Goal: Use online tool/utility: Utilize a website feature to perform a specific function

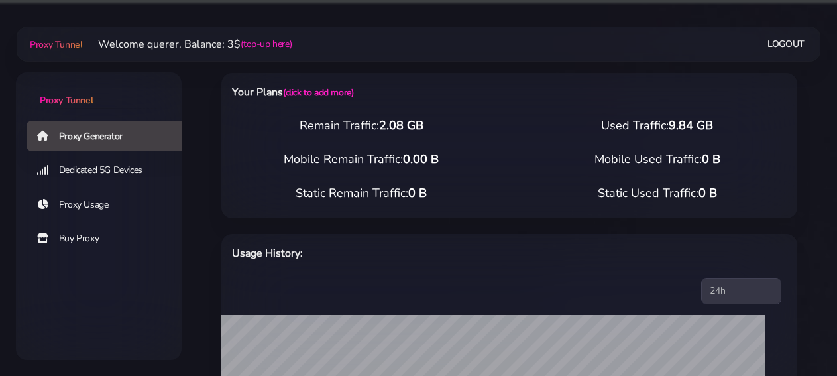
select select "FR"
select select "[GEOGRAPHIC_DATA]"
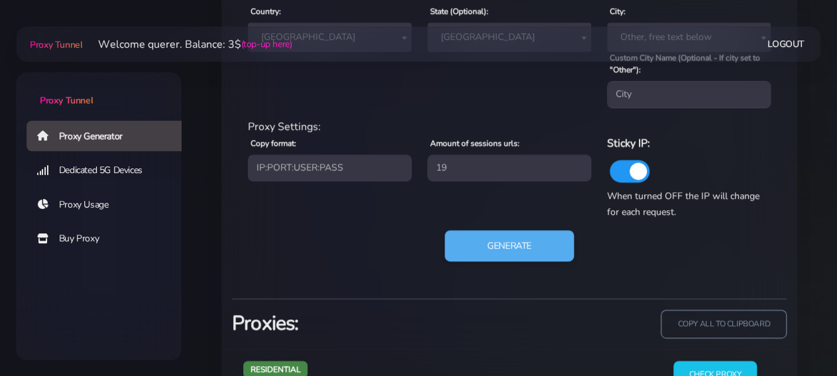
click at [336, 283] on div "residential Location: Country: Worldwide [GEOGRAPHIC_DATA] [GEOGRAPHIC_DATA] [G…" at bounding box center [509, 131] width 555 height 311
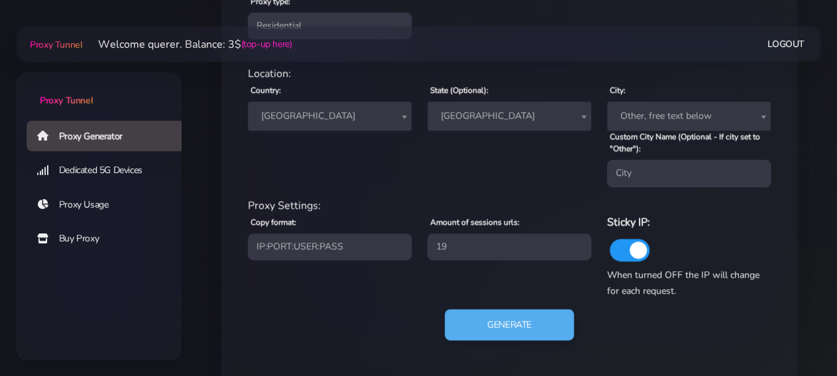
scroll to position [577, 0]
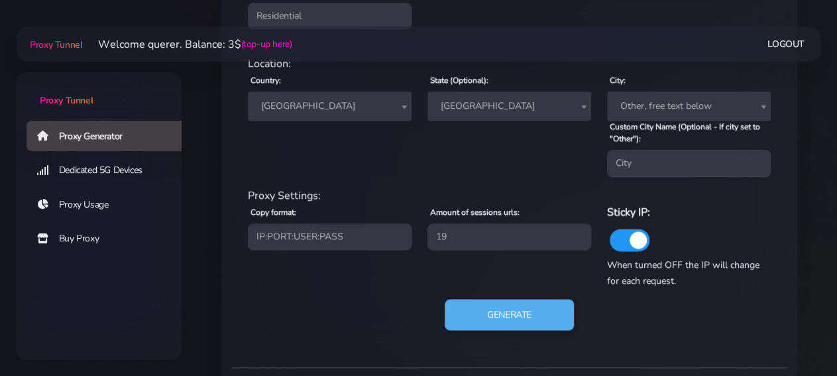
click at [368, 115] on span "[GEOGRAPHIC_DATA]" at bounding box center [330, 106] width 148 height 19
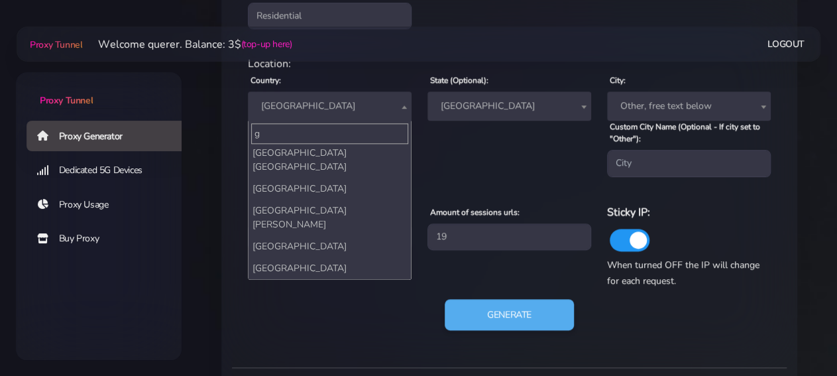
scroll to position [0, 0]
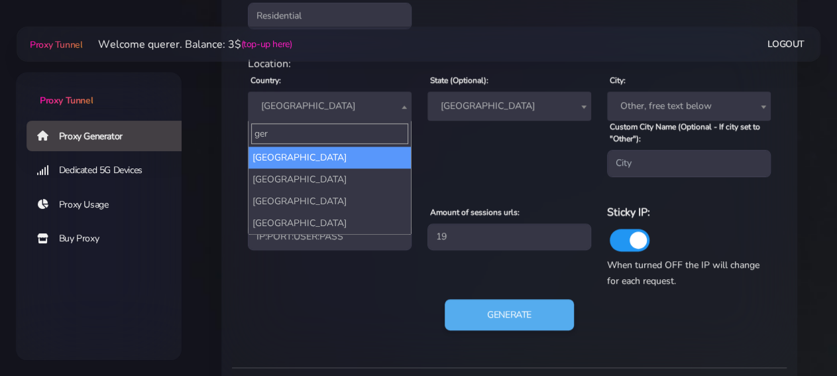
type input "ger"
select select "DE"
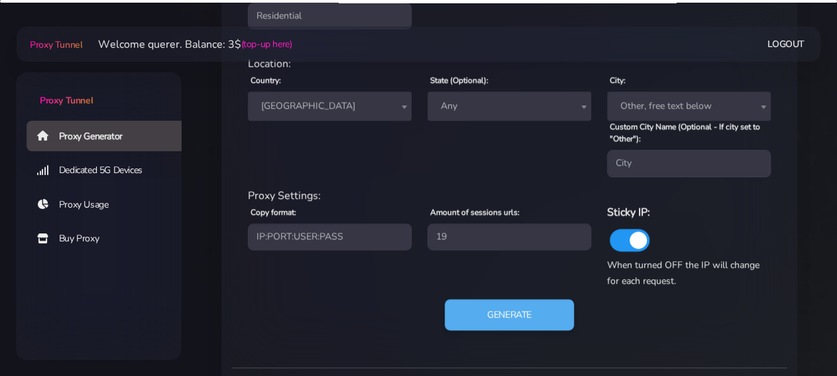
click at [458, 104] on span "Any" at bounding box center [509, 106] width 148 height 19
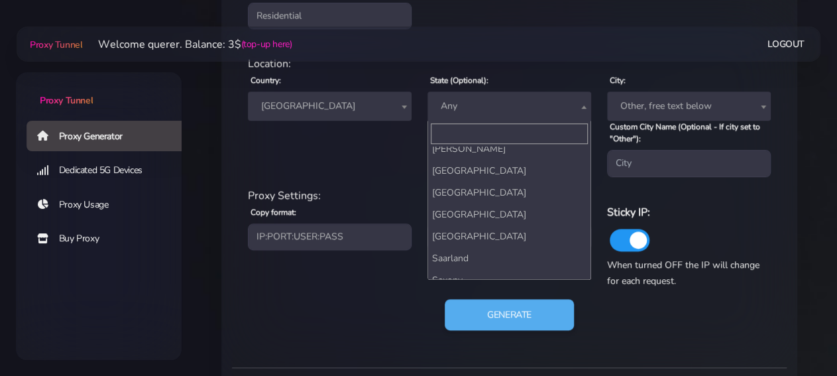
scroll to position [148, 0]
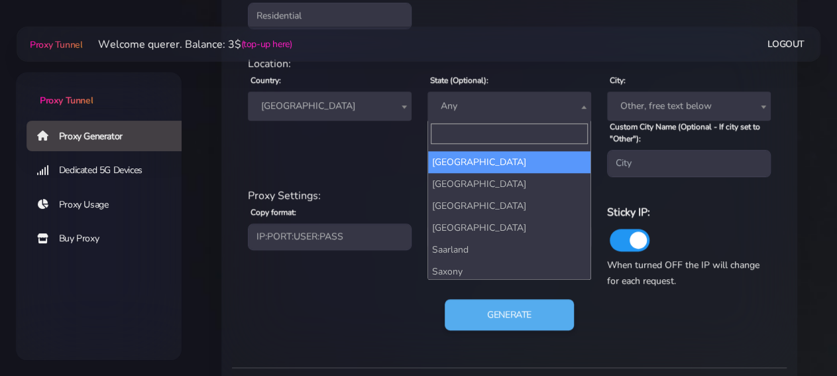
select select "[GEOGRAPHIC_DATA]"
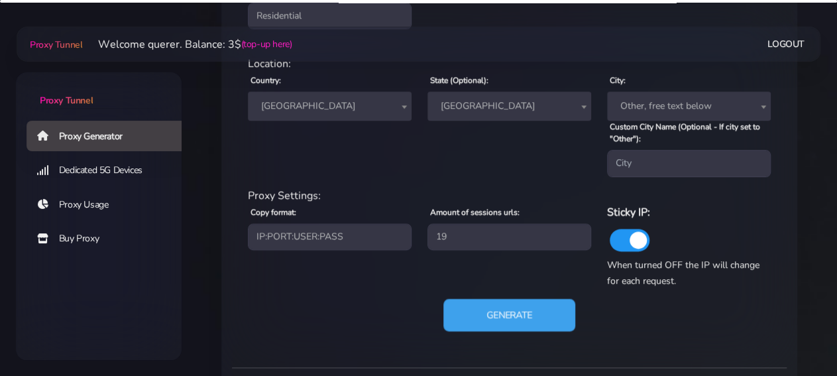
click at [502, 299] on button "Generate" at bounding box center [509, 314] width 132 height 32
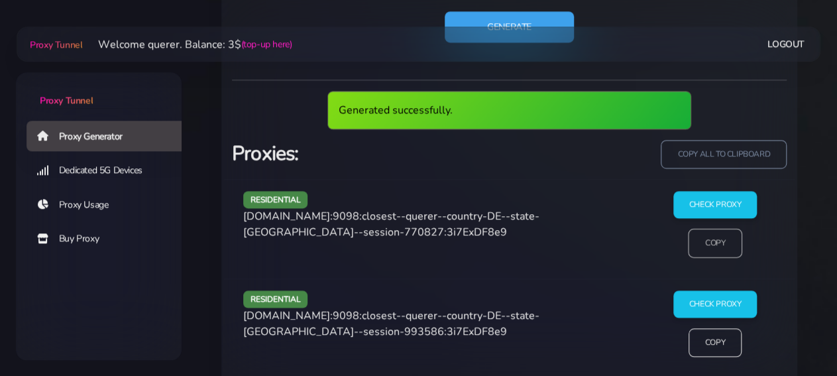
scroll to position [921, 0]
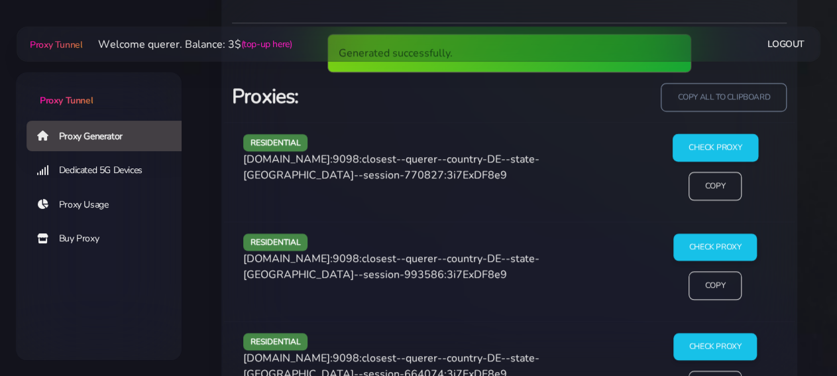
click at [703, 142] on input "Check Proxy" at bounding box center [714, 148] width 85 height 28
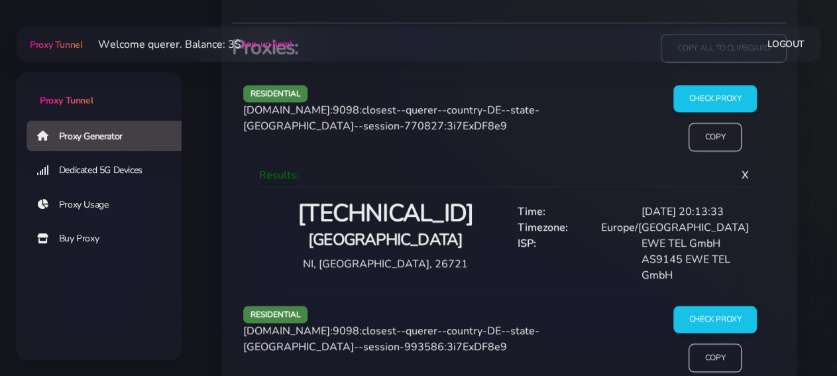
click at [396, 211] on h2 "[TECHNICAL_ID]" at bounding box center [386, 213] width 232 height 31
click at [700, 141] on input "Copy" at bounding box center [715, 136] width 54 height 29
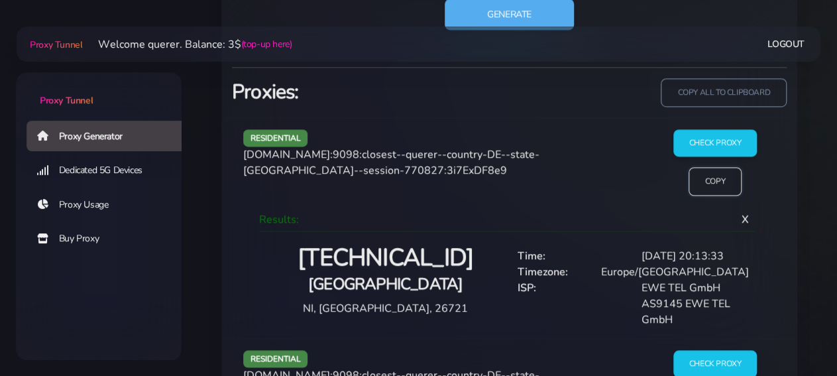
scroll to position [852, 0]
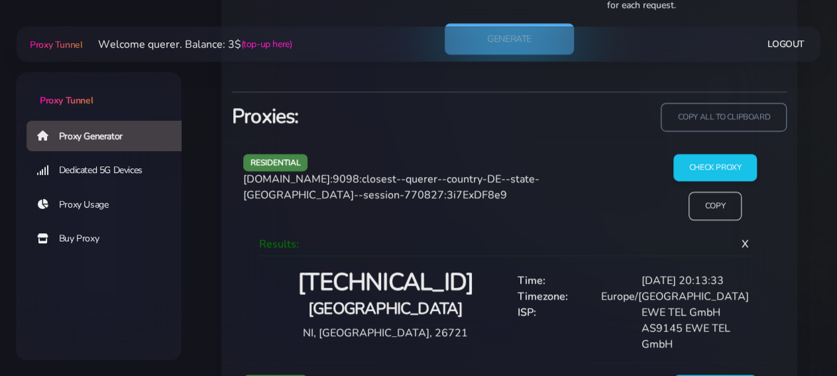
click at [396, 274] on h2 "[TECHNICAL_ID]" at bounding box center [386, 282] width 232 height 31
click at [357, 286] on h2 "[TECHNICAL_ID]" at bounding box center [386, 282] width 232 height 31
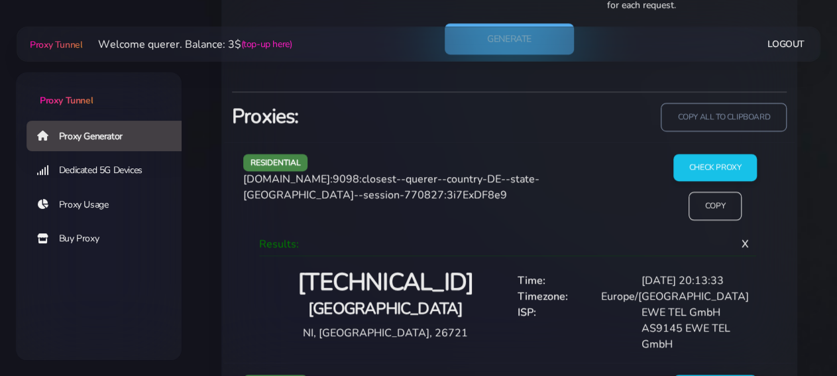
click at [357, 286] on h2 "[TECHNICAL_ID]" at bounding box center [386, 282] width 232 height 31
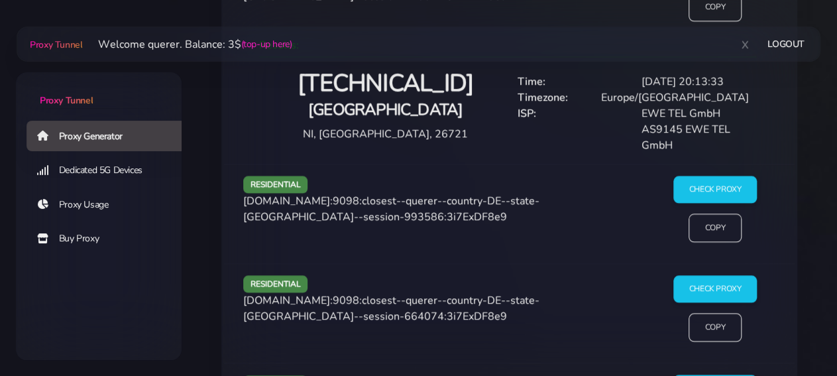
scroll to position [1059, 0]
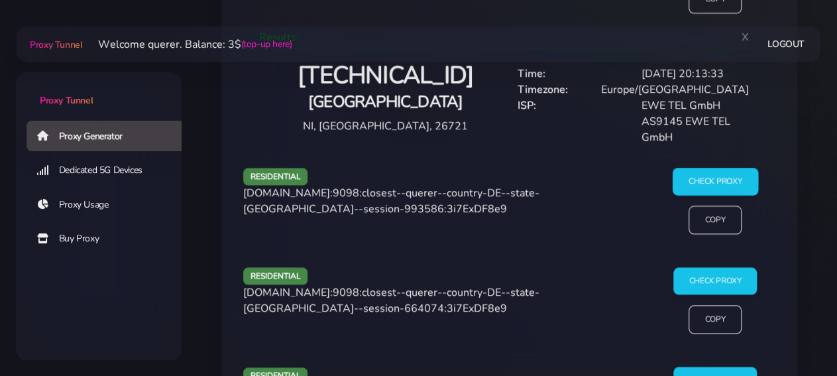
click at [706, 170] on input "Check Proxy" at bounding box center [714, 182] width 85 height 28
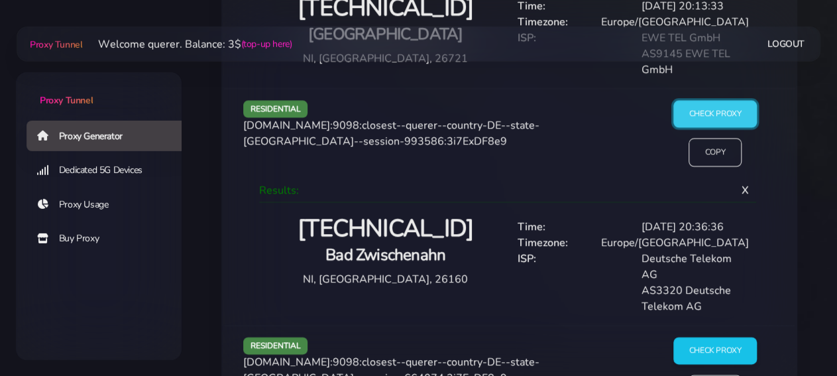
scroll to position [1128, 0]
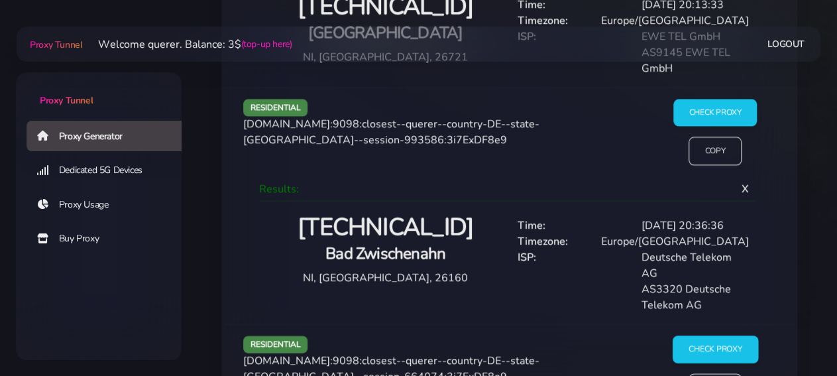
click at [723, 337] on input "Check Proxy" at bounding box center [714, 349] width 85 height 28
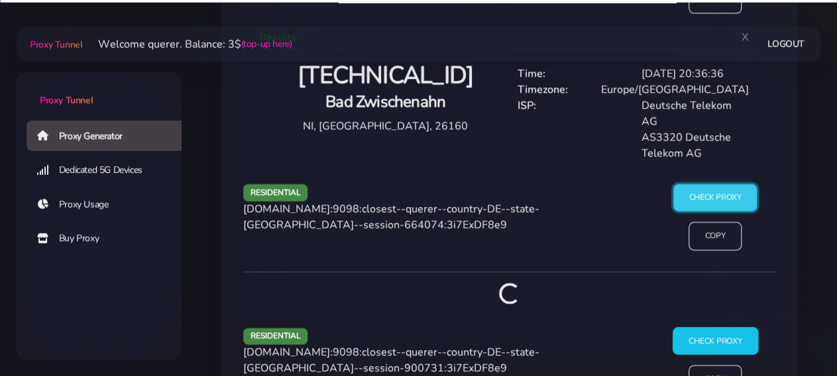
scroll to position [1335, 0]
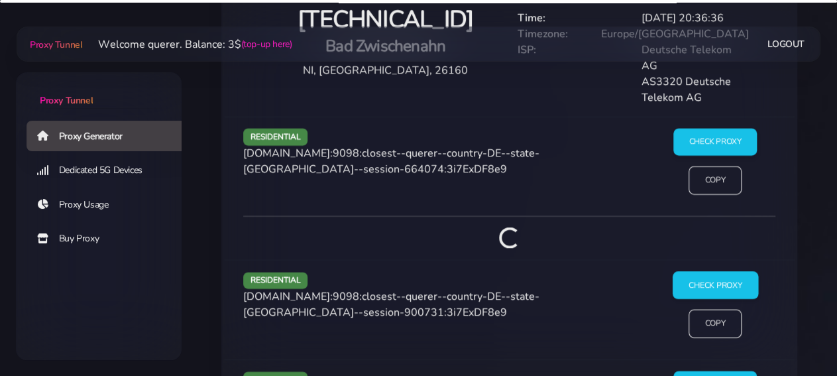
click at [729, 272] on input "Check Proxy" at bounding box center [714, 286] width 85 height 28
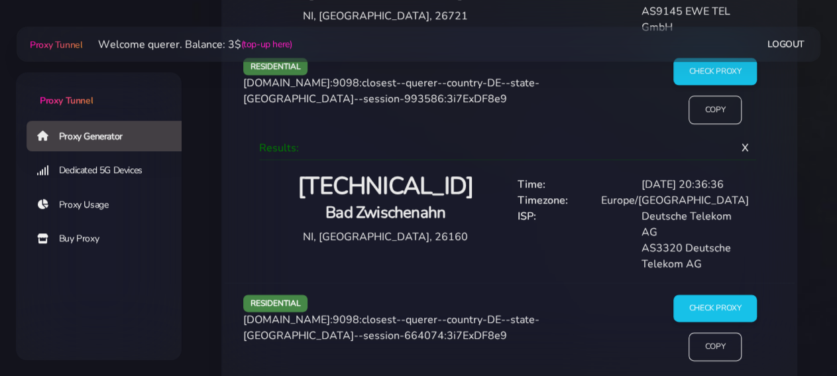
scroll to position [1128, 0]
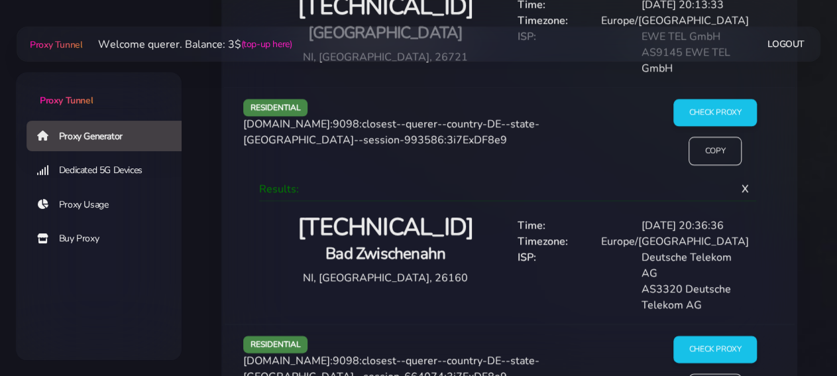
click at [356, 234] on h2 "[TECHNICAL_ID]" at bounding box center [386, 227] width 232 height 31
click at [695, 165] on div "Check Proxy Copy" at bounding box center [714, 137] width 137 height 77
click at [700, 154] on input "Copy" at bounding box center [715, 150] width 54 height 29
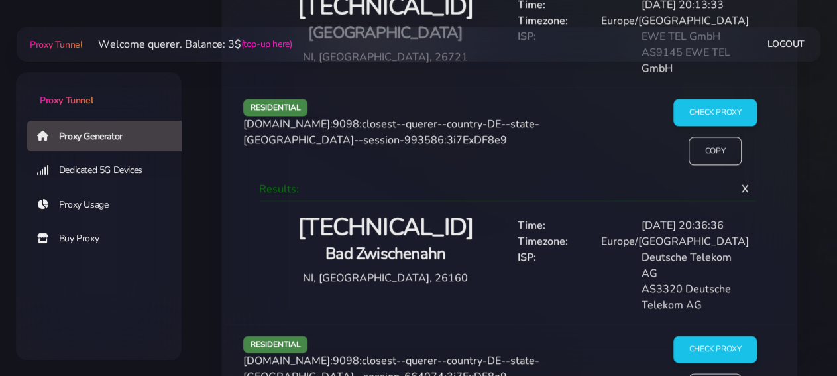
click at [378, 221] on h2 "[TECHNICAL_ID]" at bounding box center [386, 227] width 232 height 31
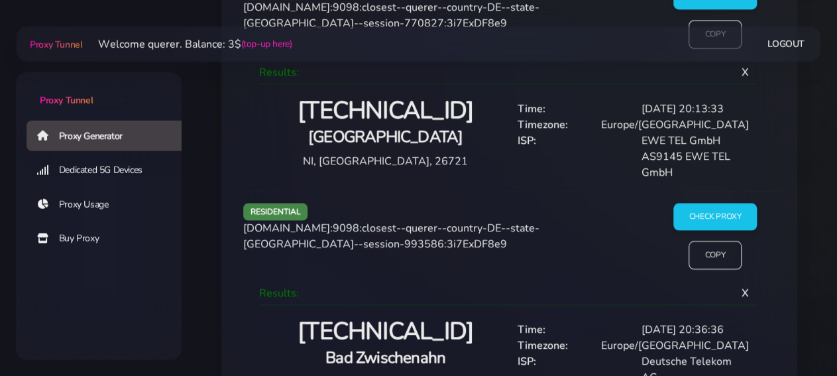
scroll to position [990, 0]
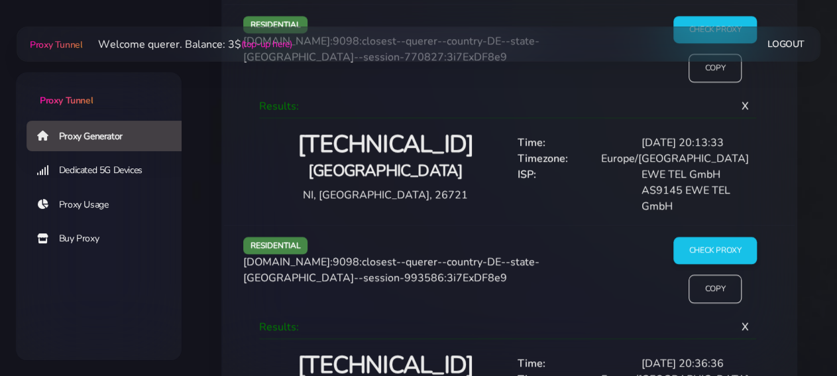
click at [378, 163] on h4 "[GEOGRAPHIC_DATA]" at bounding box center [386, 171] width 232 height 22
copy h4 "[GEOGRAPHIC_DATA]"
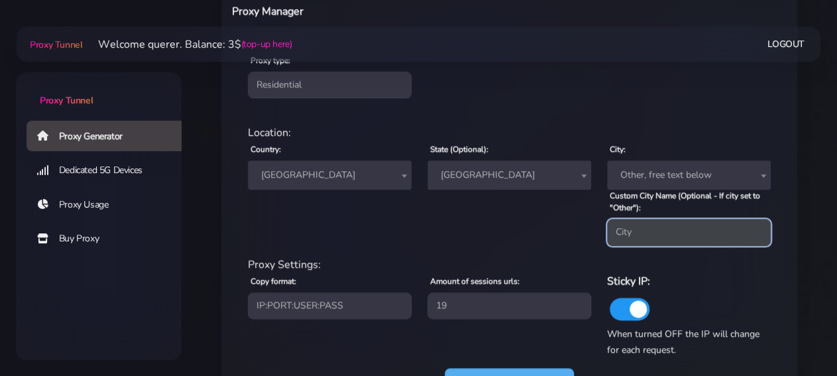
click at [699, 228] on input "Custom City Name (Optional - If city set to "Other"):" at bounding box center [689, 232] width 164 height 27
paste input "[GEOGRAPHIC_DATA]"
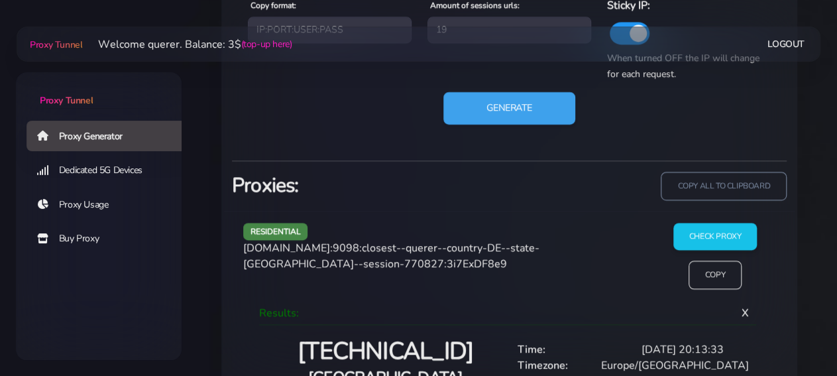
type input "[GEOGRAPHIC_DATA]"
click at [527, 104] on button "Generate" at bounding box center [509, 107] width 132 height 32
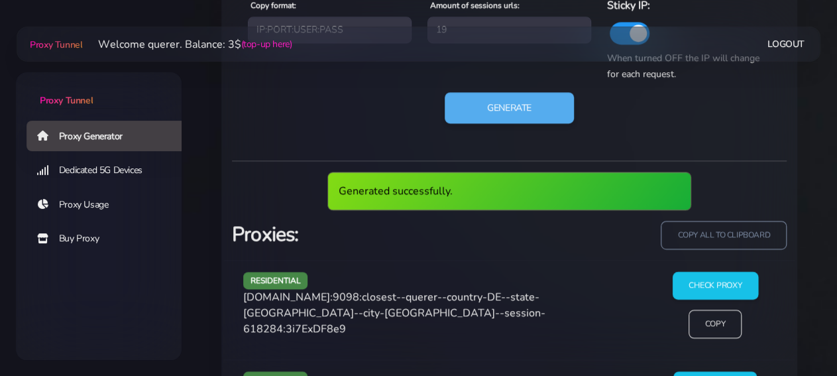
click at [726, 283] on input "Check Proxy" at bounding box center [714, 286] width 85 height 28
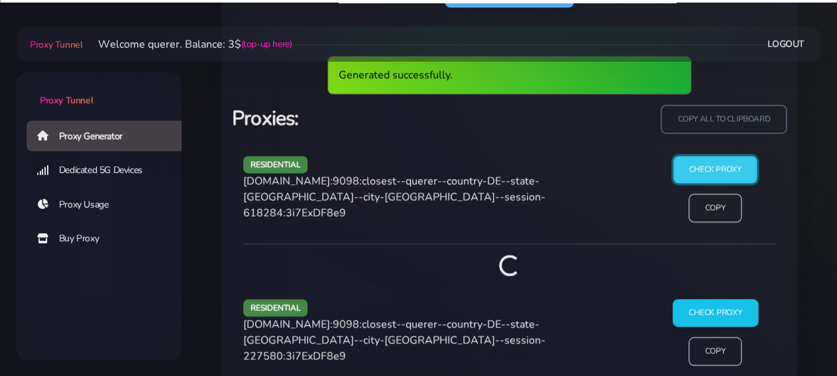
scroll to position [990, 0]
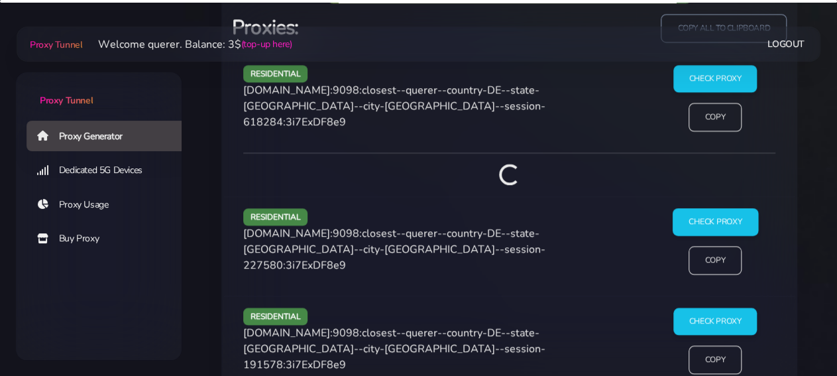
click at [726, 217] on input "Check Proxy" at bounding box center [714, 222] width 85 height 28
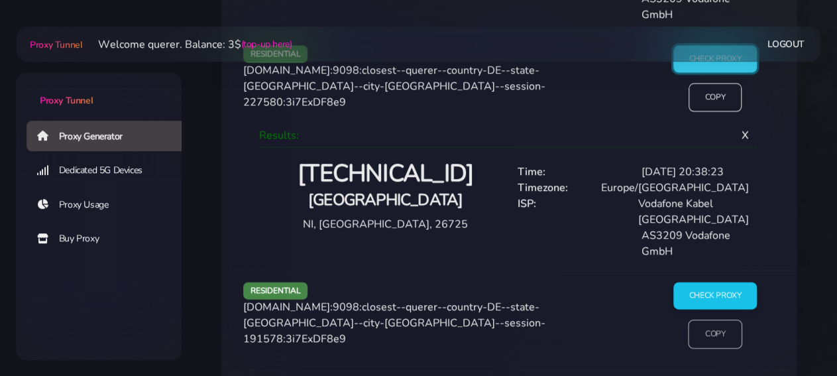
scroll to position [1266, 0]
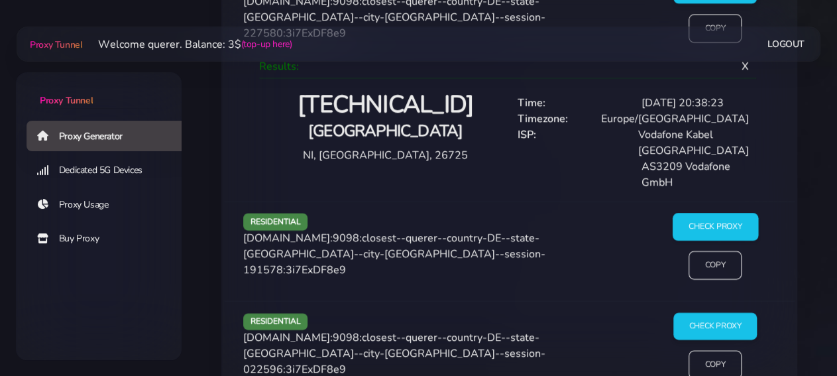
click at [714, 221] on input "Check Proxy" at bounding box center [714, 227] width 85 height 28
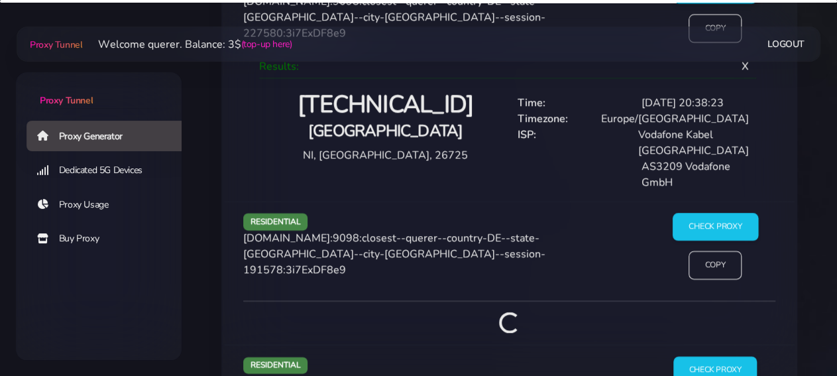
scroll to position [1404, 0]
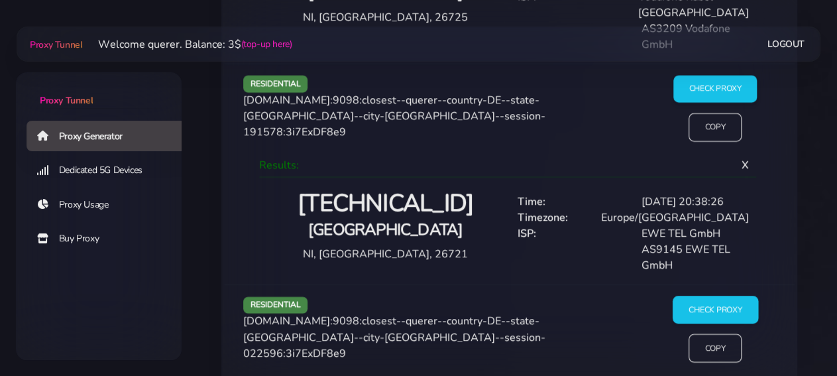
click at [712, 290] on div "residential [DOMAIN_NAME]:9098:closest--querer--country-DE--state-[GEOGRAPHIC_D…" at bounding box center [509, 333] width 571 height 99
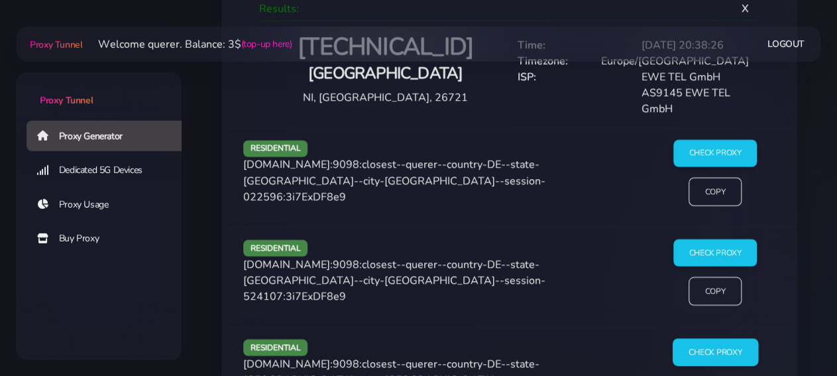
scroll to position [1679, 0]
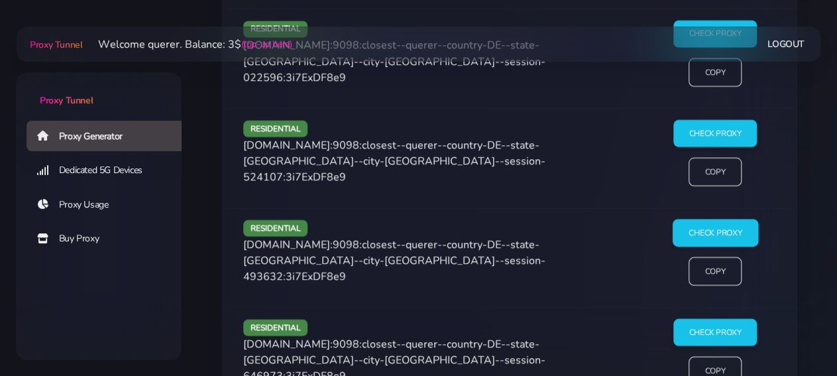
click at [700, 227] on input "Check Proxy" at bounding box center [714, 233] width 85 height 28
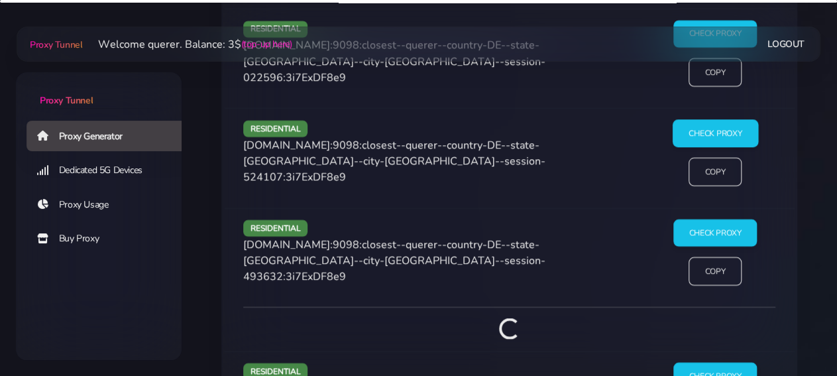
click at [707, 120] on input "Check Proxy" at bounding box center [714, 134] width 85 height 28
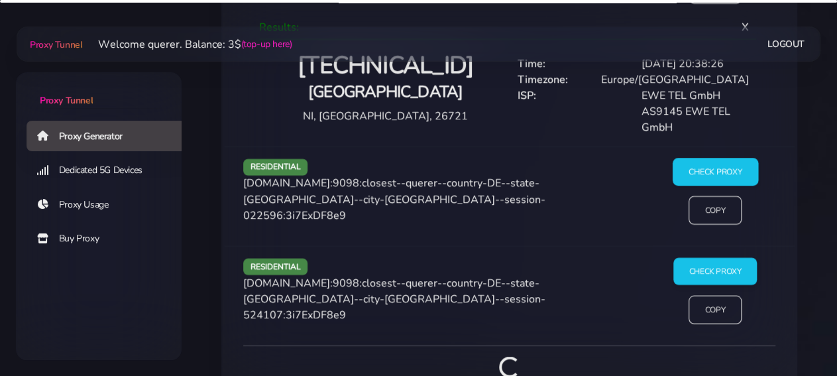
click at [716, 172] on input "Check Proxy" at bounding box center [714, 172] width 85 height 28
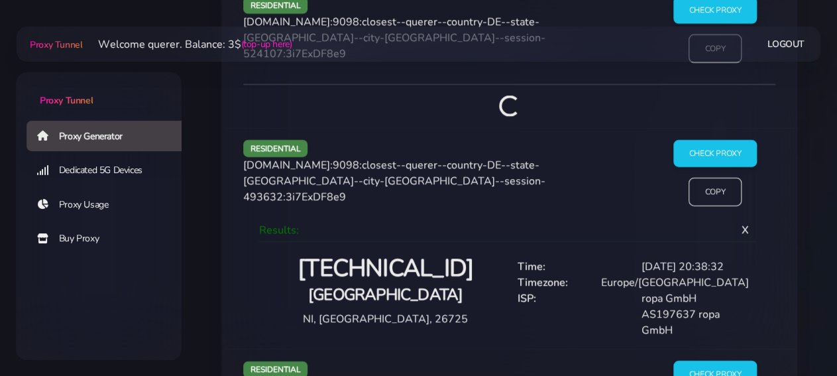
scroll to position [1955, 0]
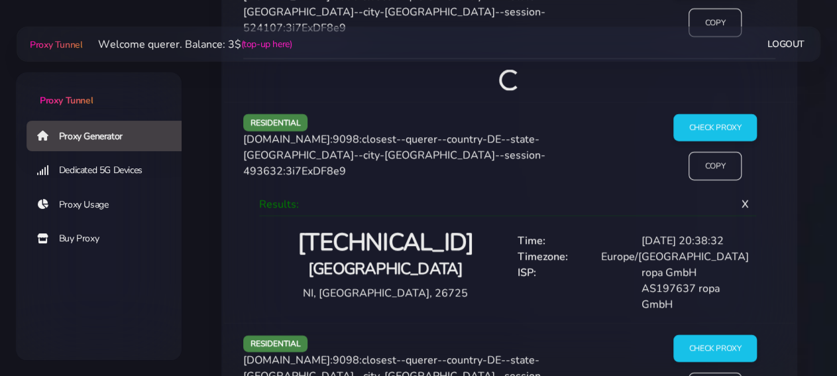
click at [409, 237] on h2 "[TECHNICAL_ID]" at bounding box center [386, 242] width 232 height 31
click at [707, 158] on input "Copy" at bounding box center [715, 165] width 54 height 29
click at [378, 237] on h2 "[TECHNICAL_ID]" at bounding box center [386, 242] width 232 height 31
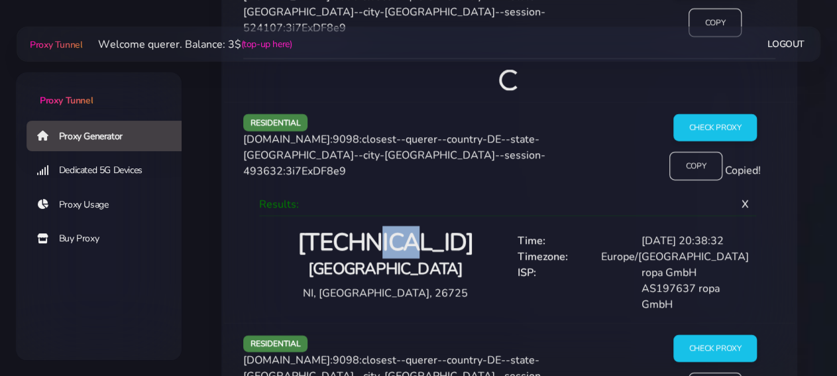
click at [378, 237] on h2 "[TECHNICAL_ID]" at bounding box center [386, 242] width 232 height 31
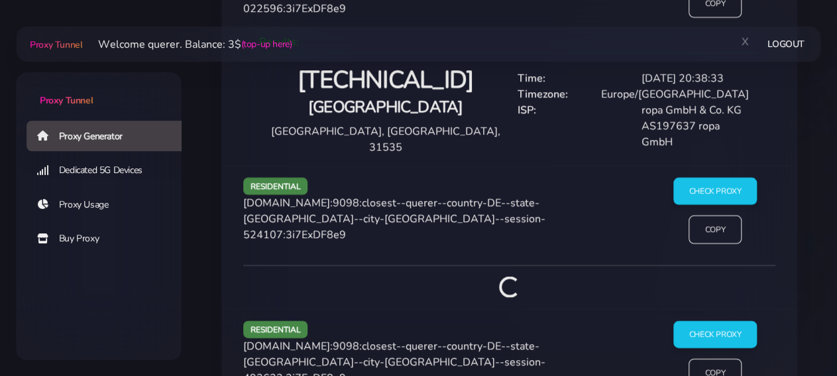
scroll to position [1610, 0]
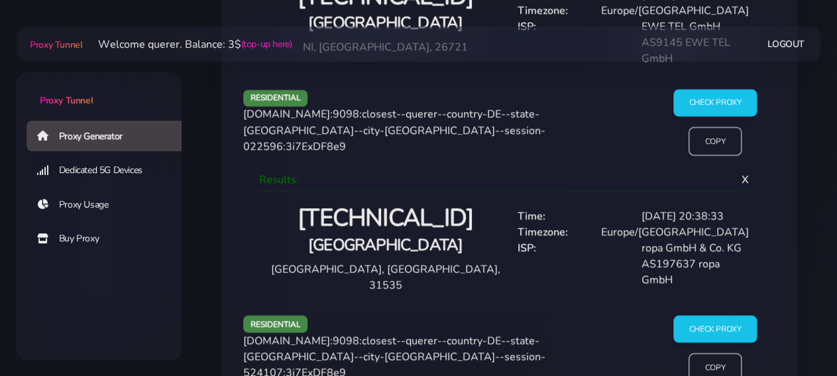
click at [406, 209] on h2 "[TECHNICAL_ID]" at bounding box center [386, 218] width 232 height 31
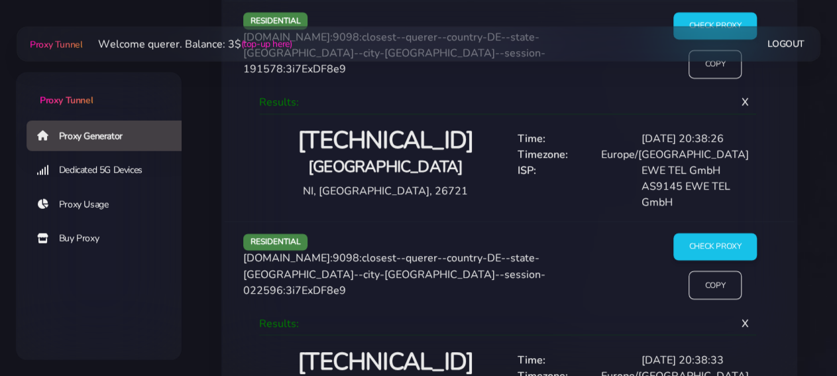
scroll to position [1335, 0]
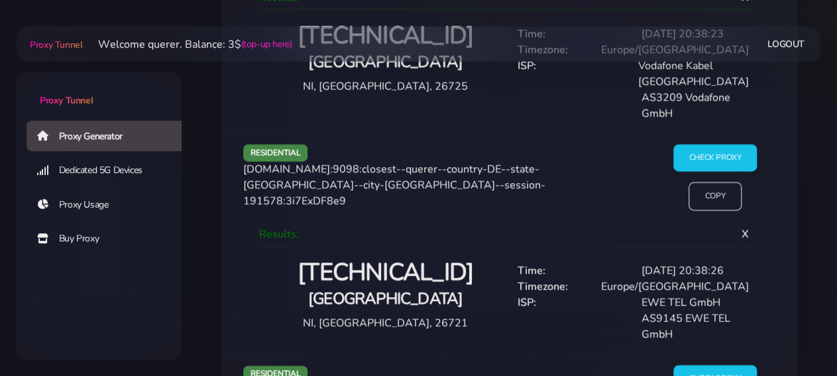
click at [393, 282] on h2 "[TECHNICAL_ID]" at bounding box center [386, 273] width 232 height 31
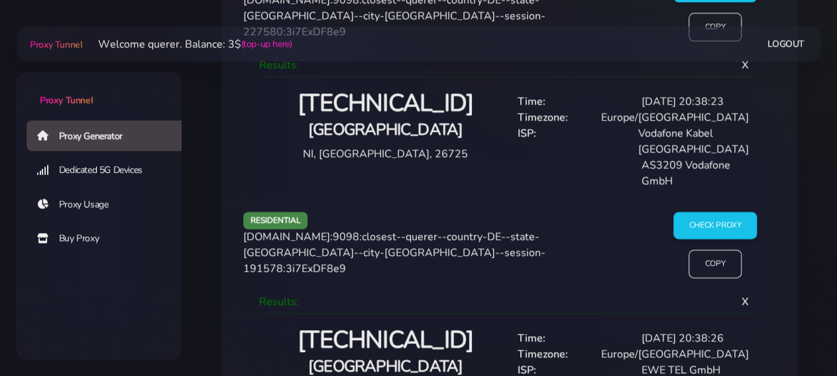
scroll to position [1266, 0]
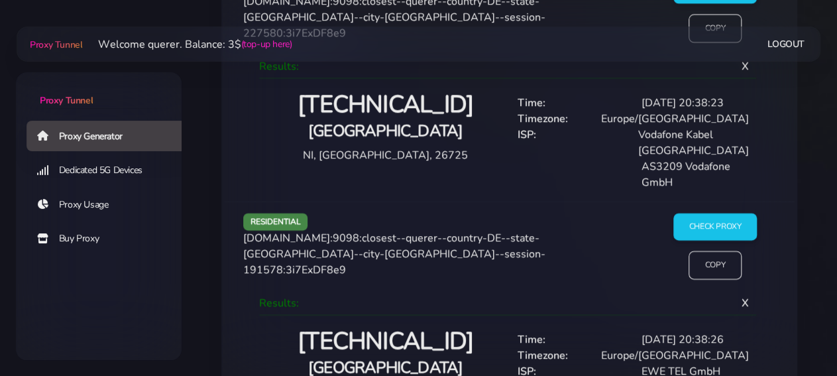
click at [399, 110] on h2 "[TECHNICAL_ID]" at bounding box center [386, 105] width 232 height 31
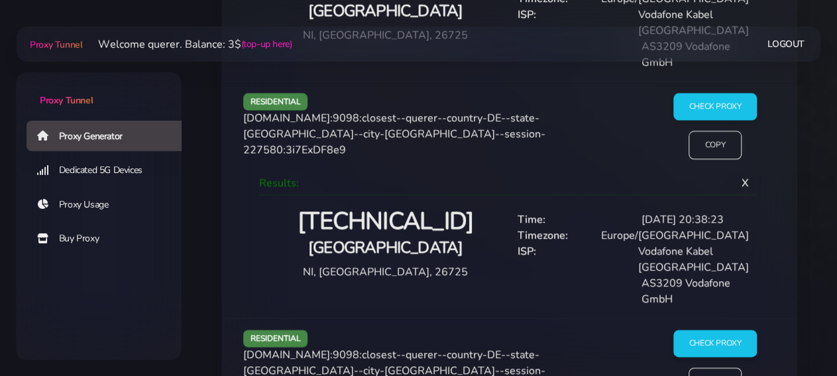
scroll to position [1128, 0]
